Goal: Communication & Community: Answer question/provide support

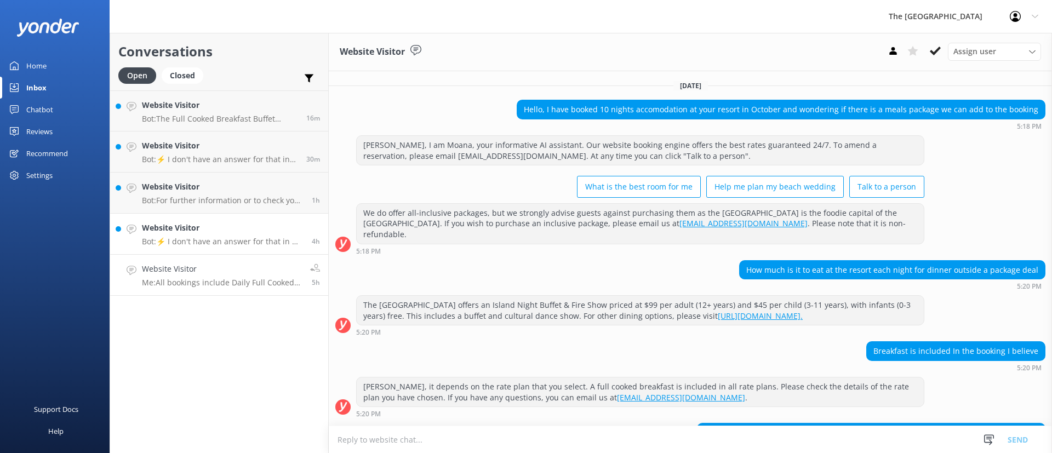
scroll to position [314, 0]
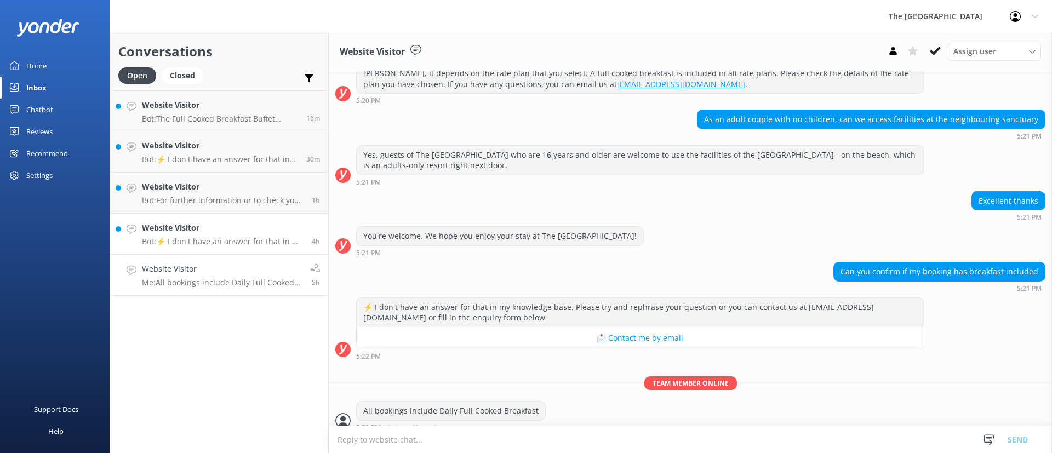
click at [219, 243] on p "Bot: ⚡ I don't have an answer for that in my knowledge base. Please try and rep…" at bounding box center [223, 242] width 162 height 10
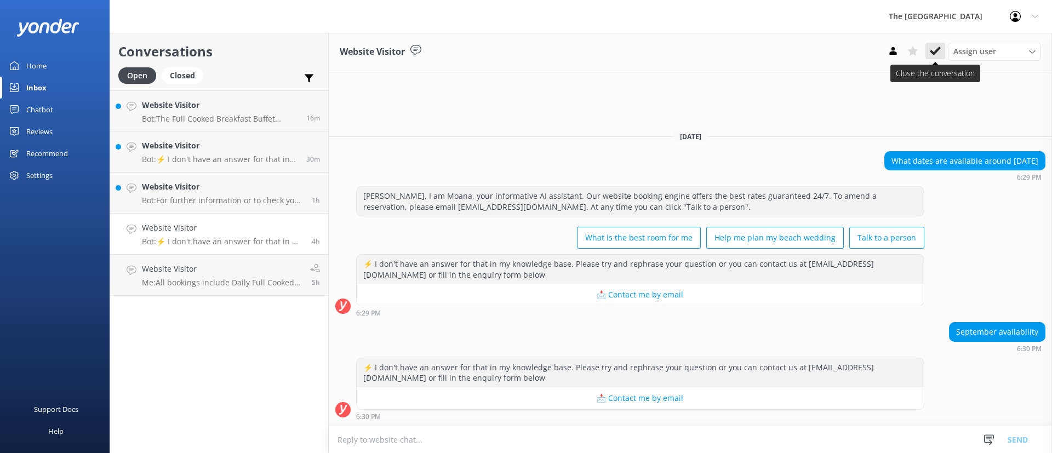
click at [937, 51] on use at bounding box center [935, 51] width 11 height 9
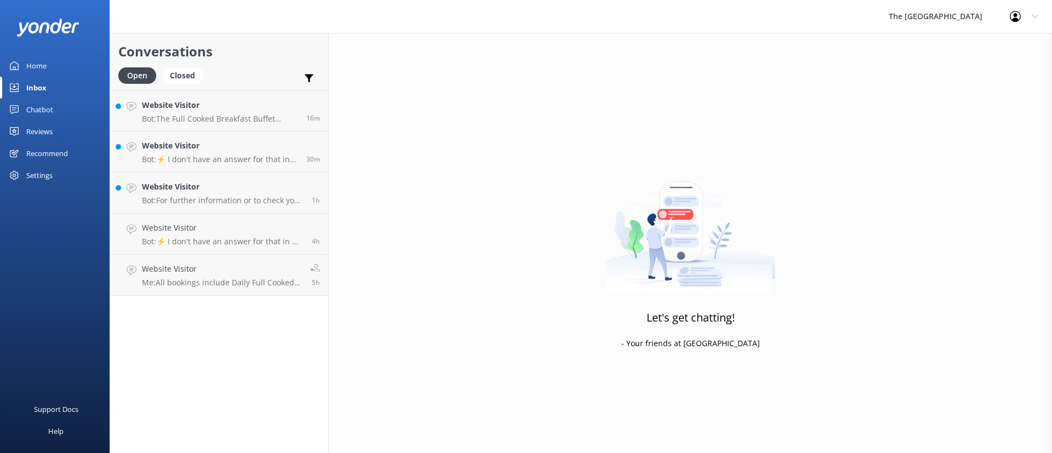
click at [270, 270] on div "Conversations Open Closed Important Assigned to me Unassigned Website Visitor B…" at bounding box center [219, 243] width 219 height 420
click at [187, 178] on link "Website Visitor Bot: For further information or to check your reservation, plea…" at bounding box center [219, 193] width 218 height 41
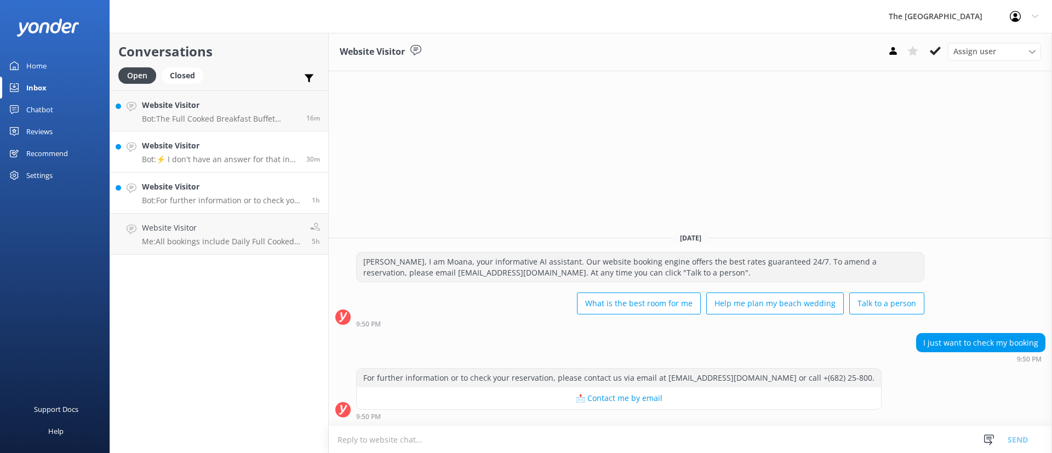
click at [201, 149] on h4 "Website Visitor" at bounding box center [220, 146] width 156 height 12
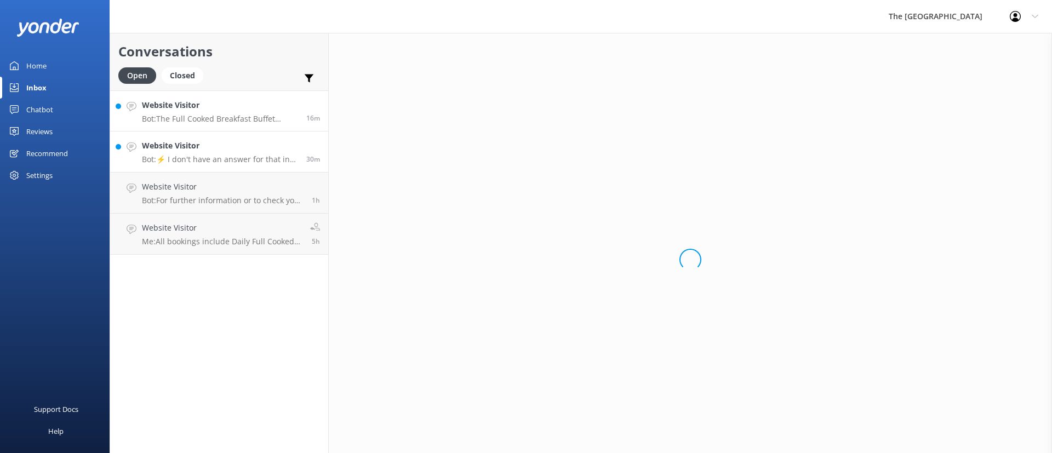
click at [200, 108] on h4 "Website Visitor" at bounding box center [220, 105] width 156 height 12
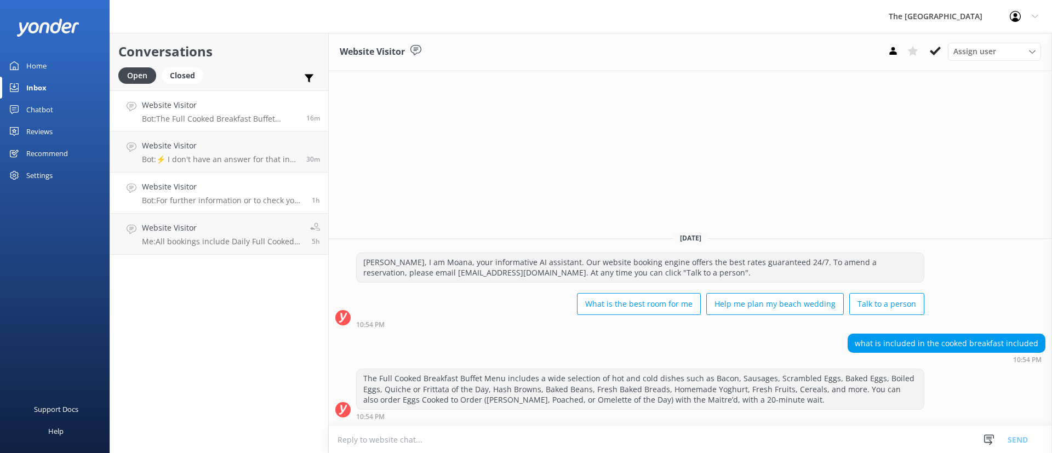
click at [269, 208] on link "Website Visitor Bot: For further information or to check your reservation, plea…" at bounding box center [219, 193] width 218 height 41
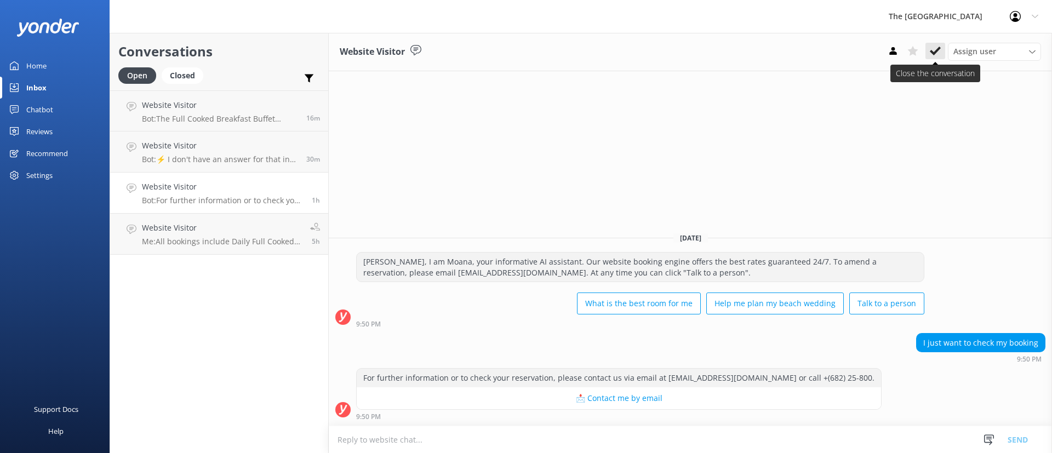
click at [938, 55] on icon at bounding box center [935, 50] width 11 height 11
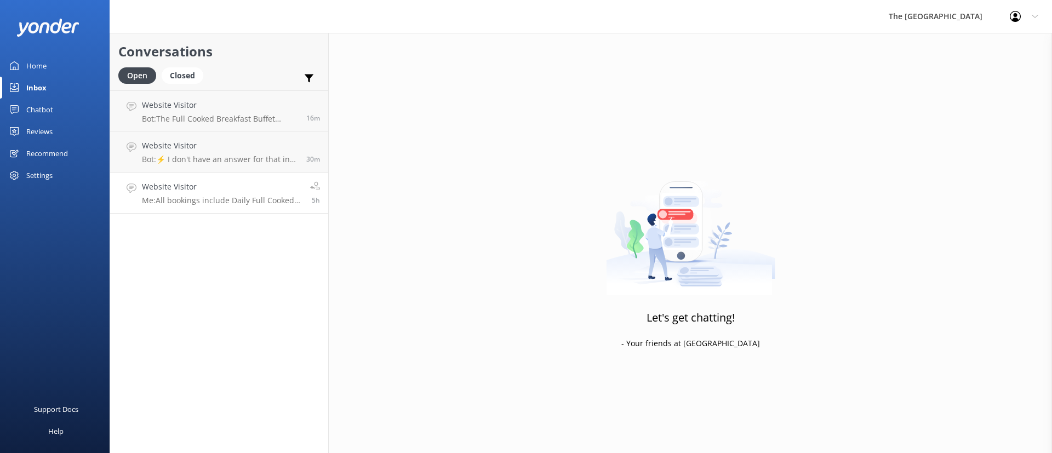
click at [293, 185] on h4 "Website Visitor" at bounding box center [222, 187] width 160 height 12
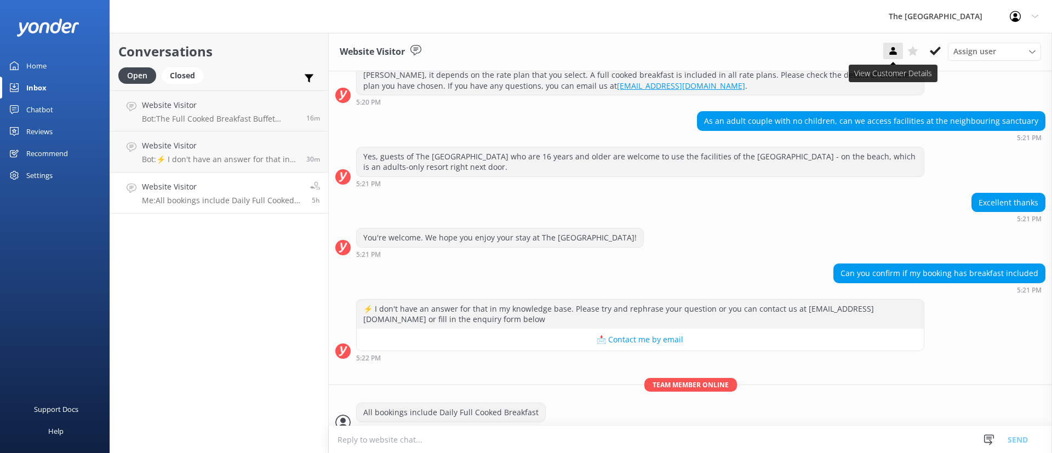
scroll to position [314, 0]
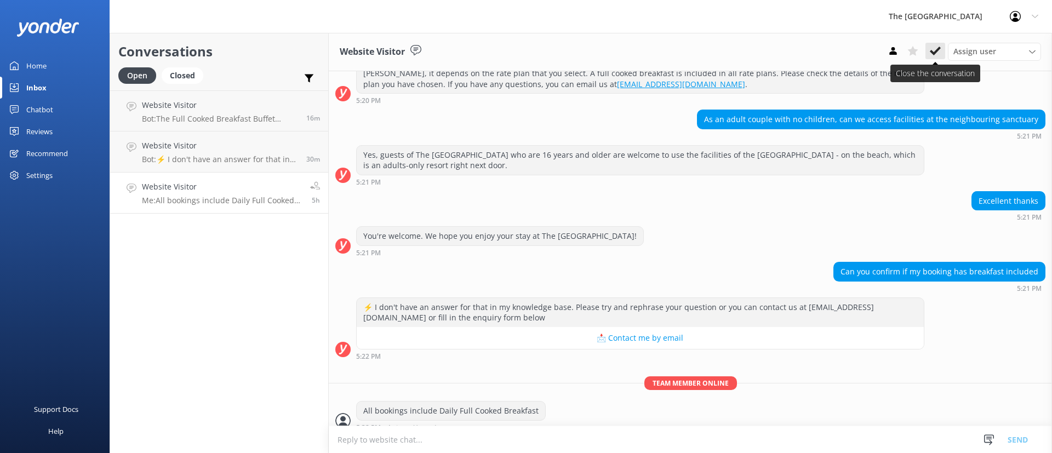
click at [937, 53] on icon at bounding box center [935, 50] width 11 height 11
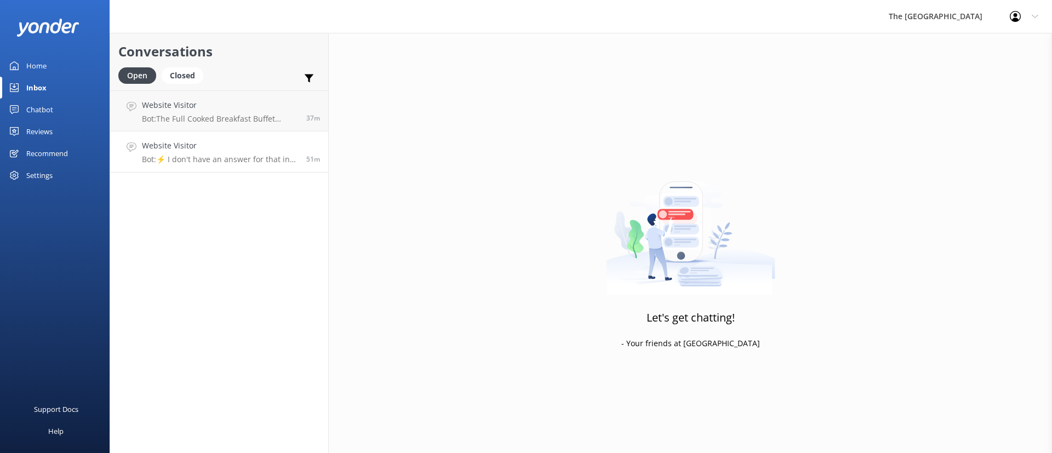
click at [236, 148] on h4 "Website Visitor" at bounding box center [220, 146] width 156 height 12
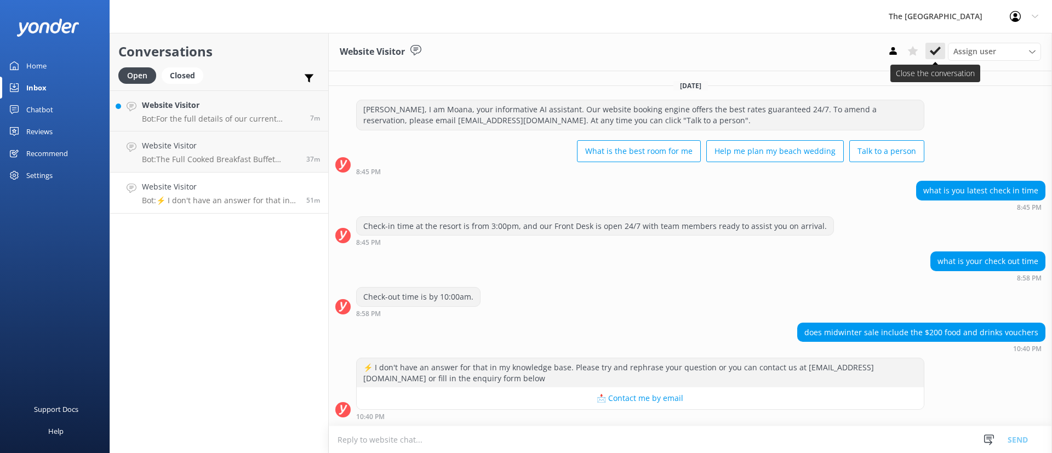
click at [930, 47] on button at bounding box center [936, 51] width 20 height 16
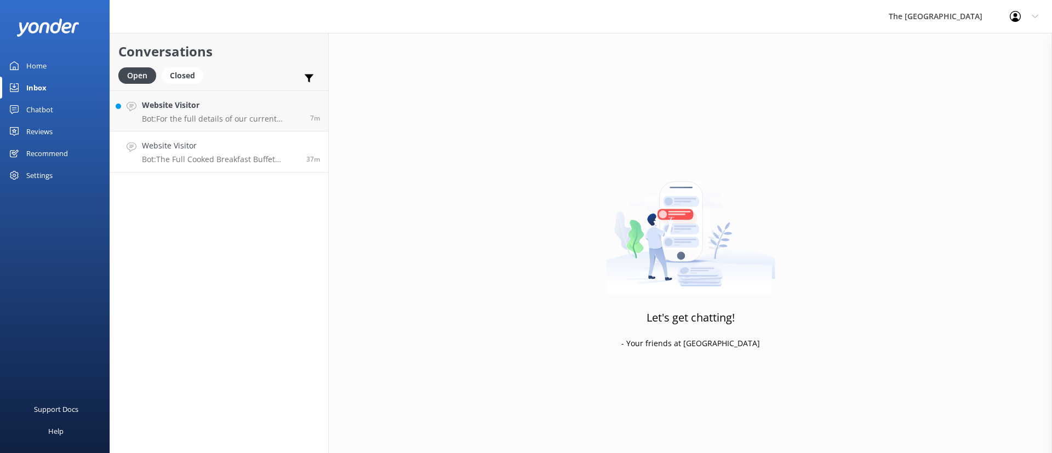
click at [243, 151] on h4 "Website Visitor" at bounding box center [220, 146] width 156 height 12
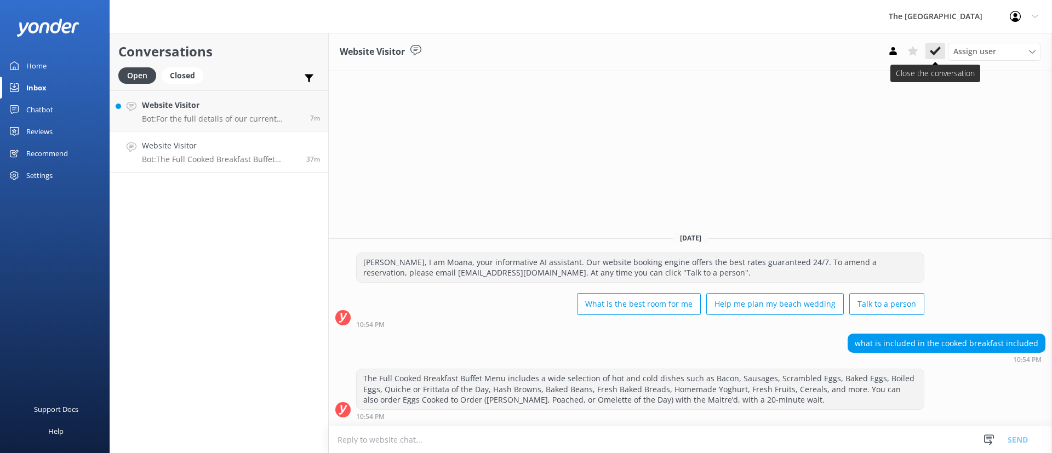
click at [942, 49] on button at bounding box center [936, 51] width 20 height 16
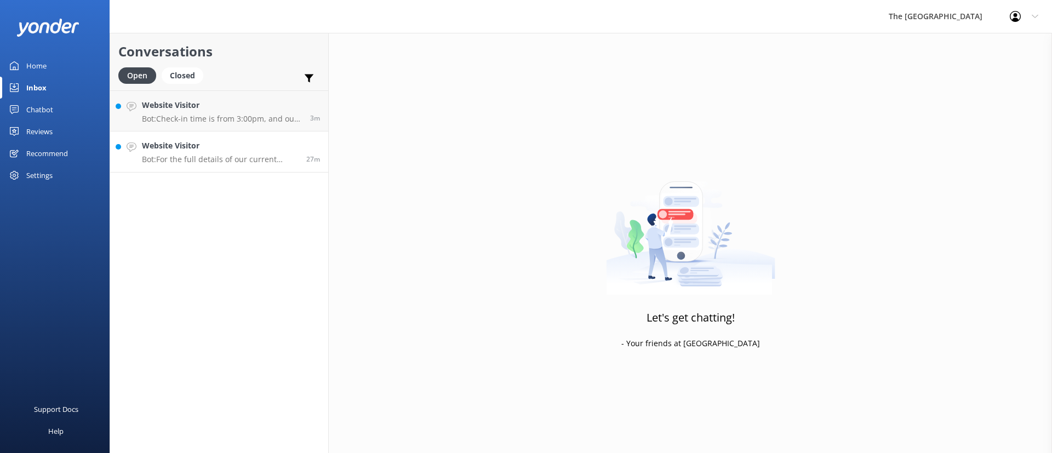
click at [246, 152] on div "Website Visitor Bot: For the full details of our current specials, please see o…" at bounding box center [220, 152] width 156 height 24
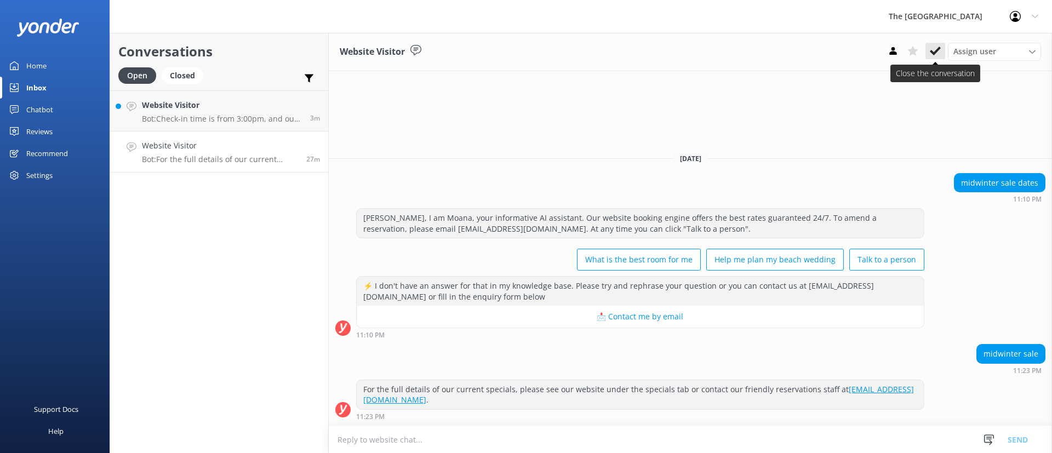
click at [937, 45] on icon at bounding box center [935, 50] width 11 height 11
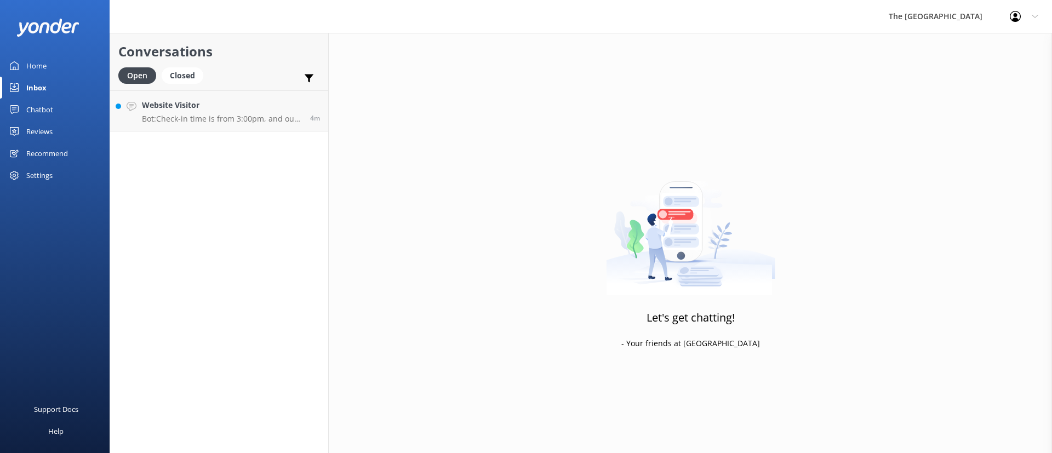
click at [569, 236] on div "Let's get chatting! - Your friends at [GEOGRAPHIC_DATA]" at bounding box center [691, 259] width 724 height 453
click at [200, 112] on div "Website Visitor Bot: Check-in time is from 3:00pm, and our Front Desk is open 2…" at bounding box center [220, 111] width 156 height 24
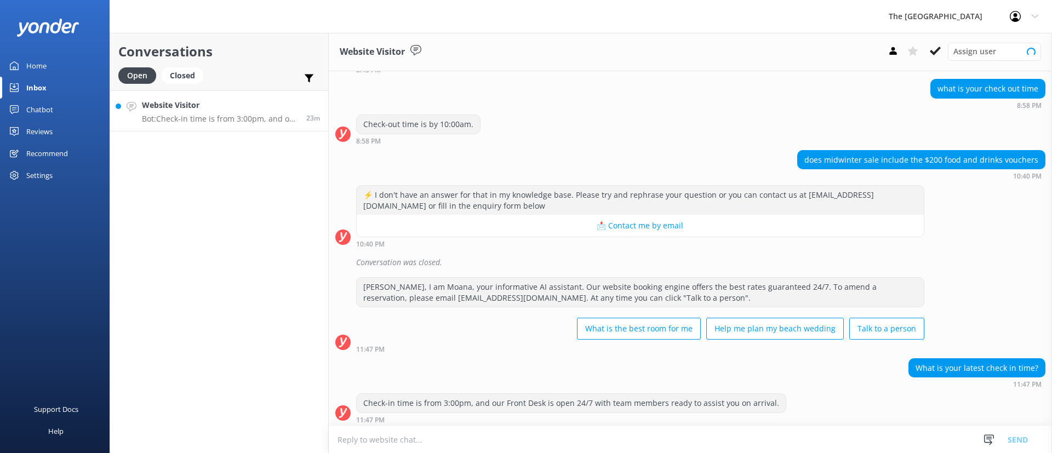
scroll to position [176, 0]
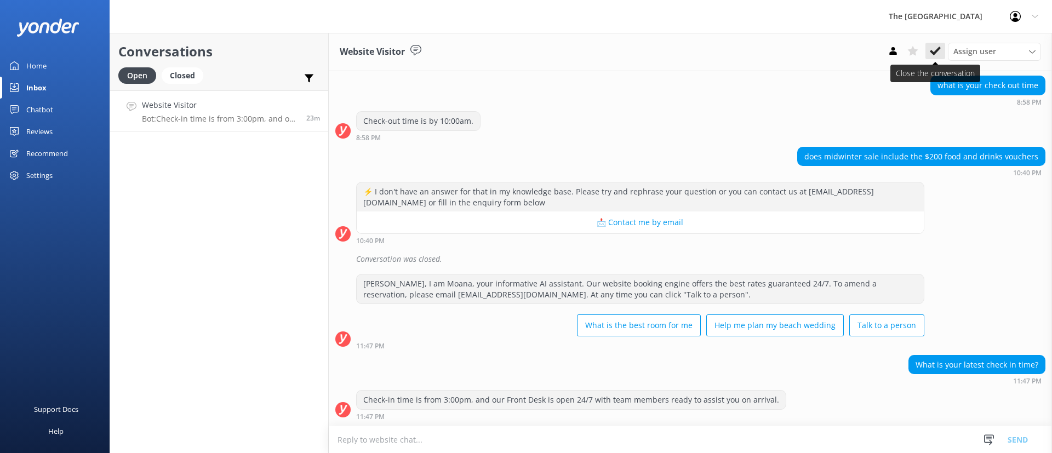
click at [936, 43] on button at bounding box center [936, 51] width 20 height 16
